Goal: Information Seeking & Learning: Learn about a topic

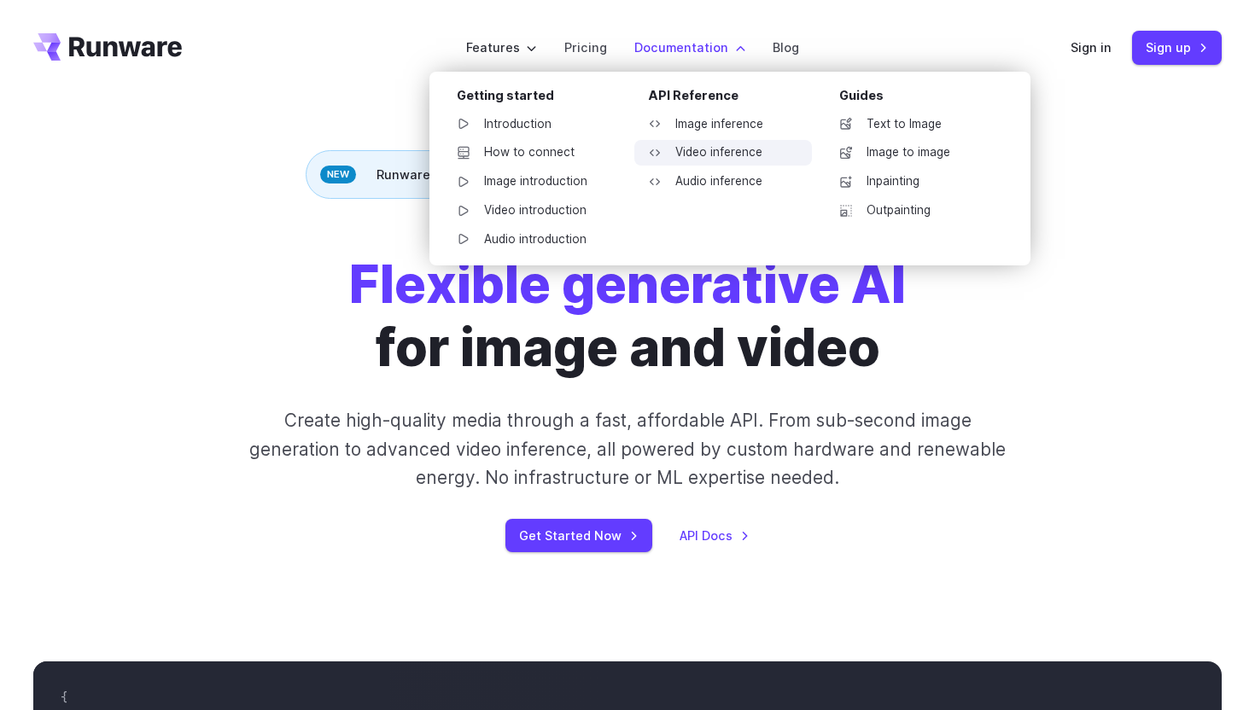
click at [717, 156] on link "Video inference" at bounding box center [723, 153] width 178 height 26
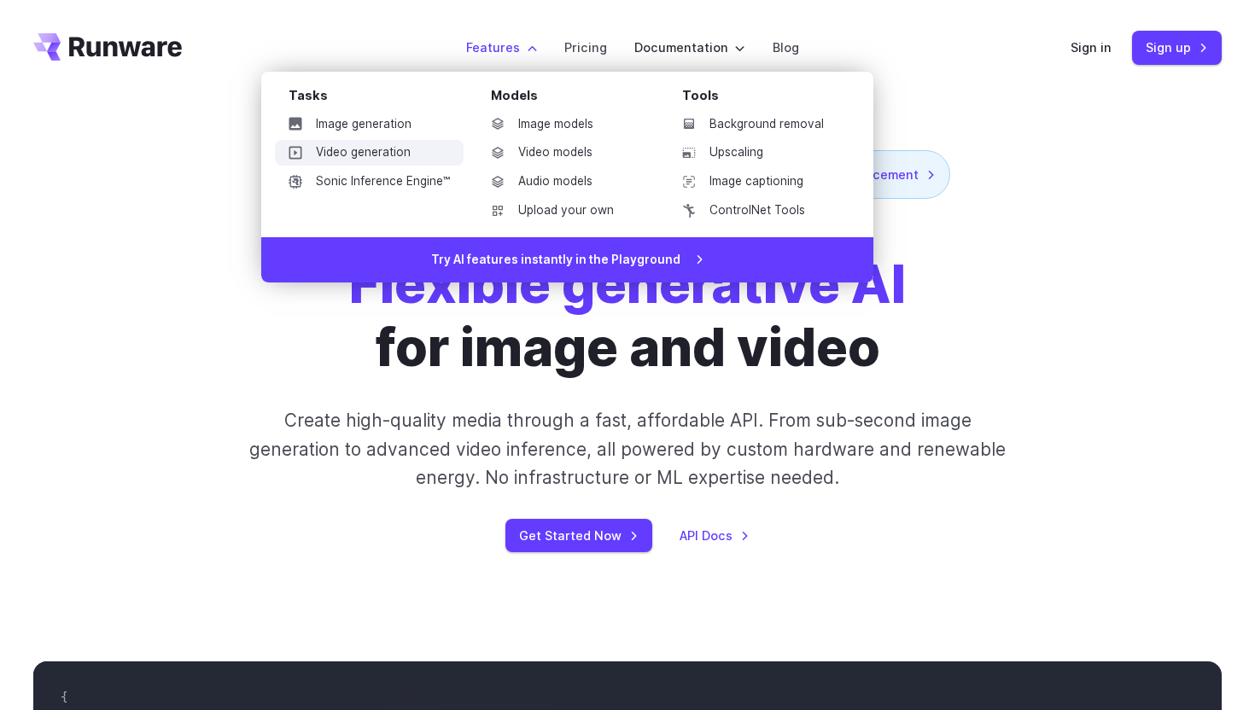
click at [394, 154] on link "Video generation" at bounding box center [369, 153] width 189 height 26
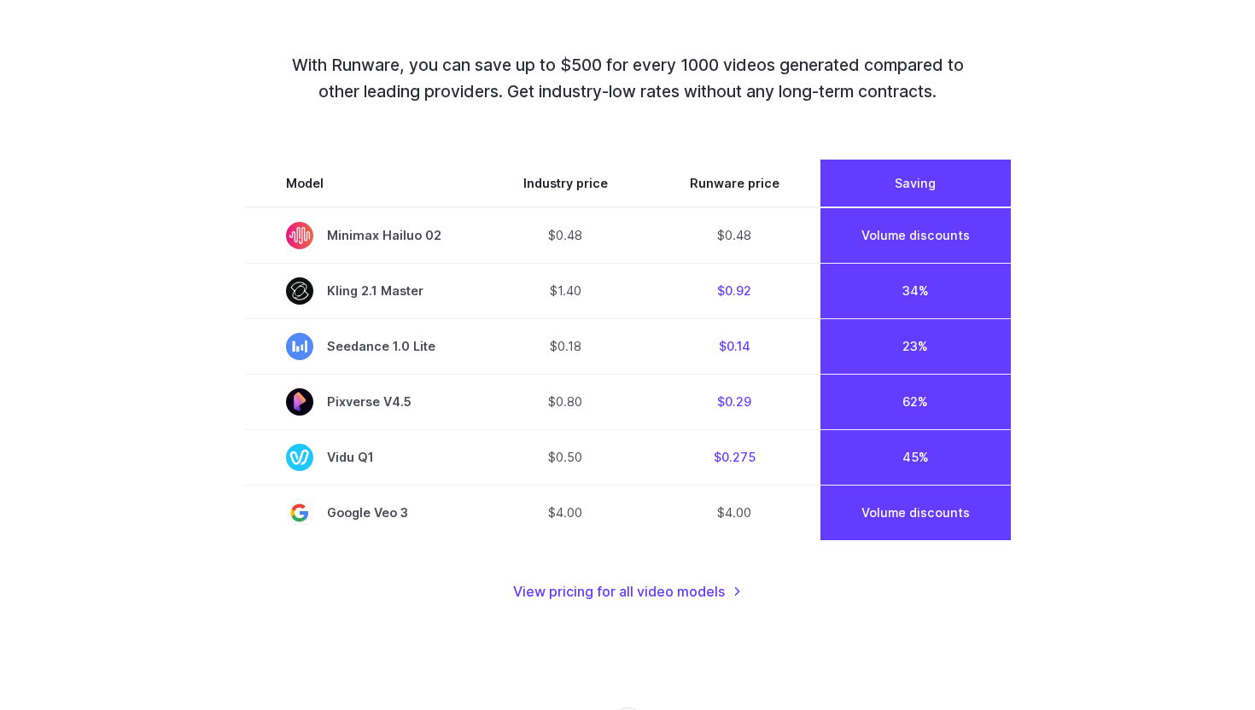
scroll to position [1224, 0]
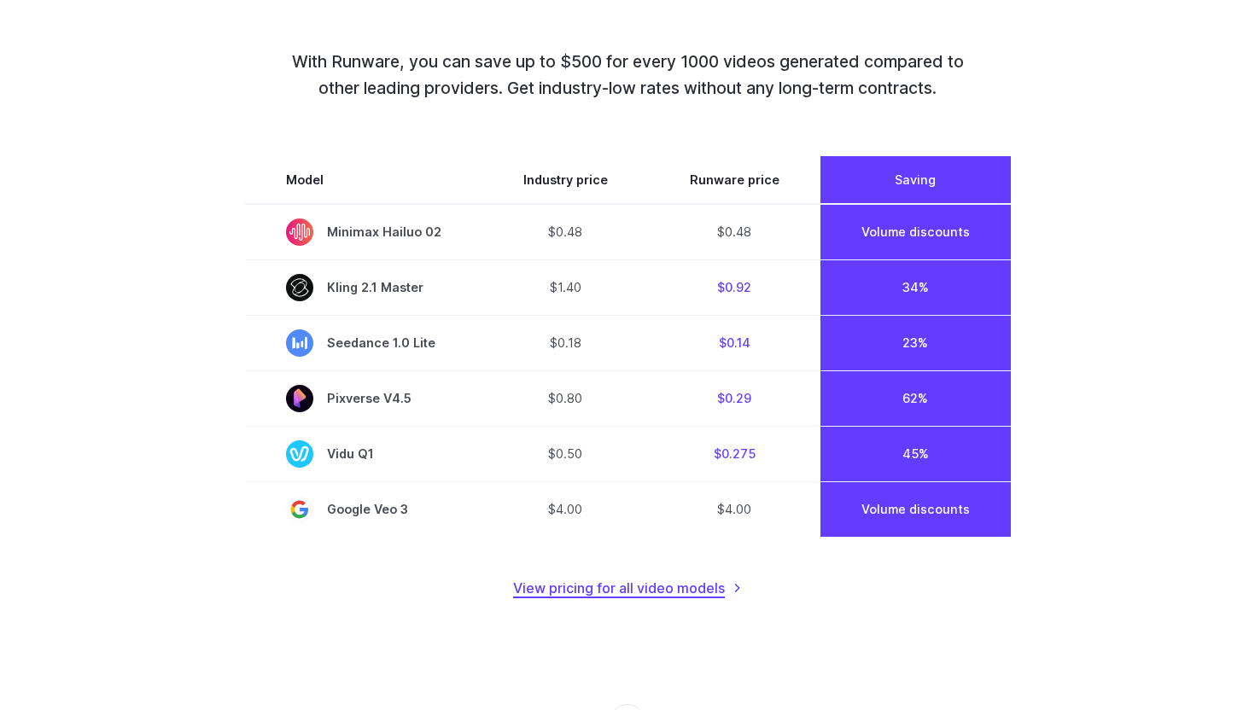
click at [665, 592] on link "View pricing for all video models" at bounding box center [627, 589] width 229 height 22
